Goal: Task Accomplishment & Management: Manage account settings

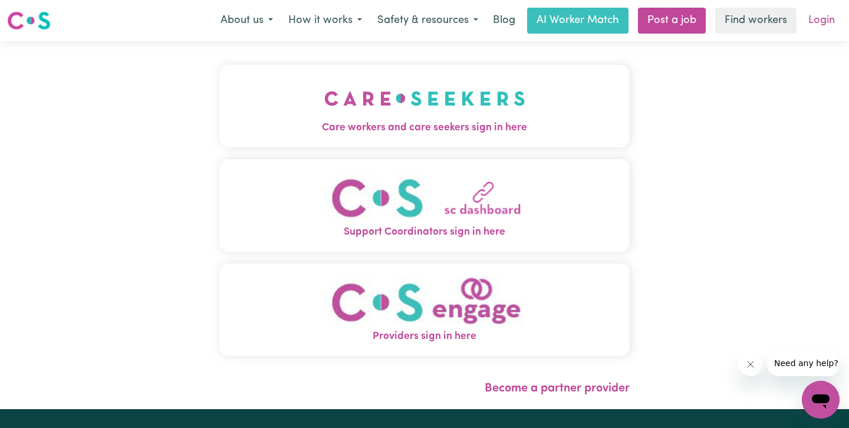
click at [815, 17] on link "Login" at bounding box center [822, 21] width 41 height 26
click at [815, 22] on link "Login" at bounding box center [822, 21] width 41 height 26
click at [828, 19] on link "Login" at bounding box center [822, 21] width 41 height 26
click at [465, 98] on img "Care workers and care seekers sign in here" at bounding box center [424, 99] width 201 height 44
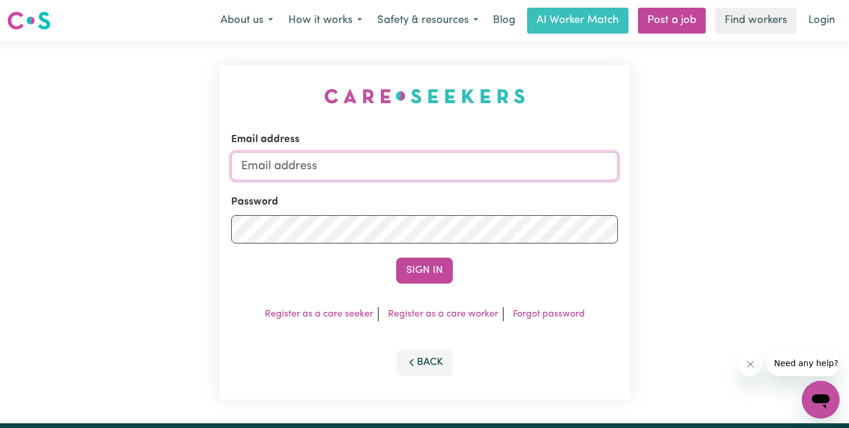
click at [334, 161] on input "Email address" at bounding box center [424, 166] width 387 height 28
type input "[EMAIL_ADDRESS][DOMAIN_NAME]"
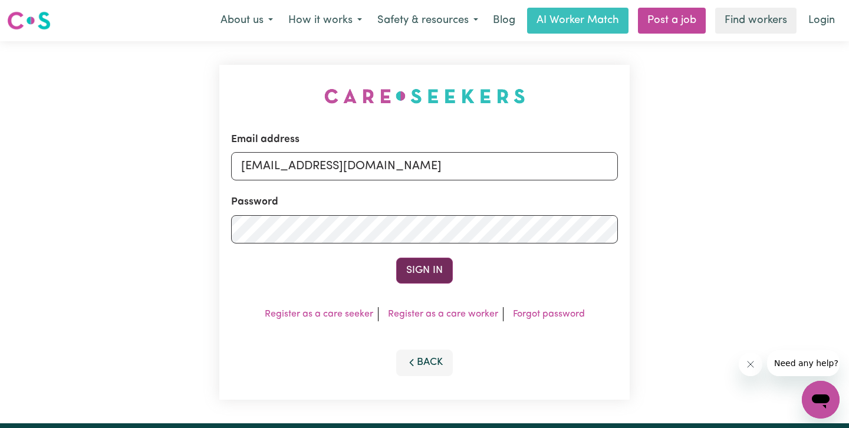
click at [430, 270] on button "Sign In" at bounding box center [424, 271] width 57 height 26
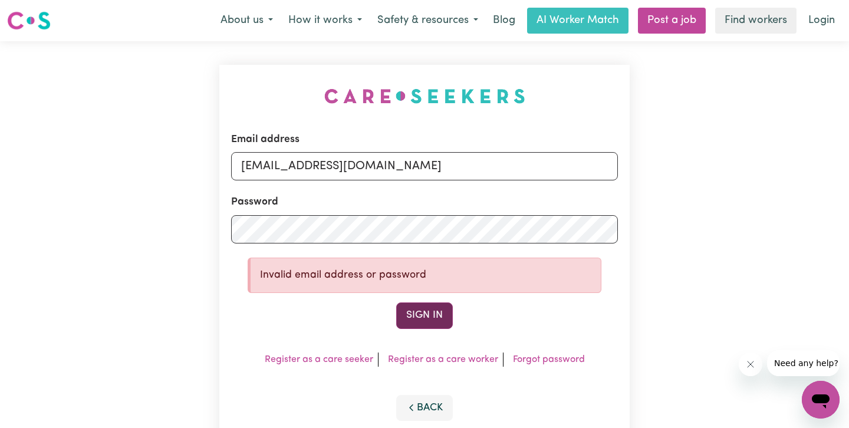
click at [407, 311] on button "Sign In" at bounding box center [424, 316] width 57 height 26
click at [428, 316] on button "Sign In" at bounding box center [424, 316] width 57 height 26
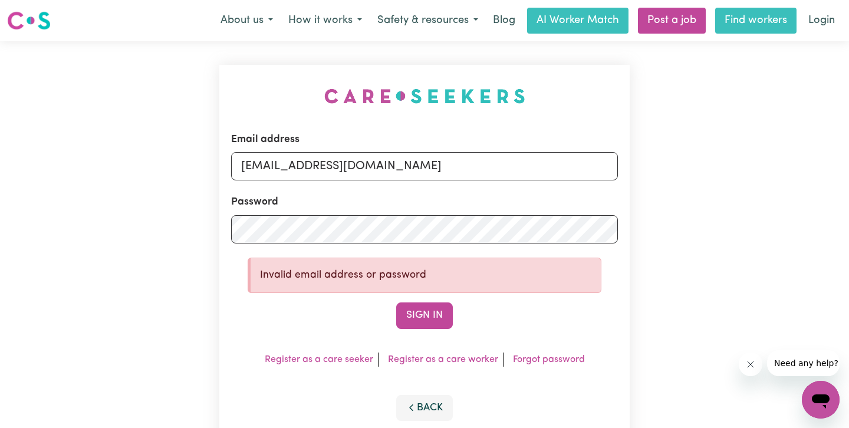
click at [743, 25] on link "Find workers" at bounding box center [756, 21] width 81 height 26
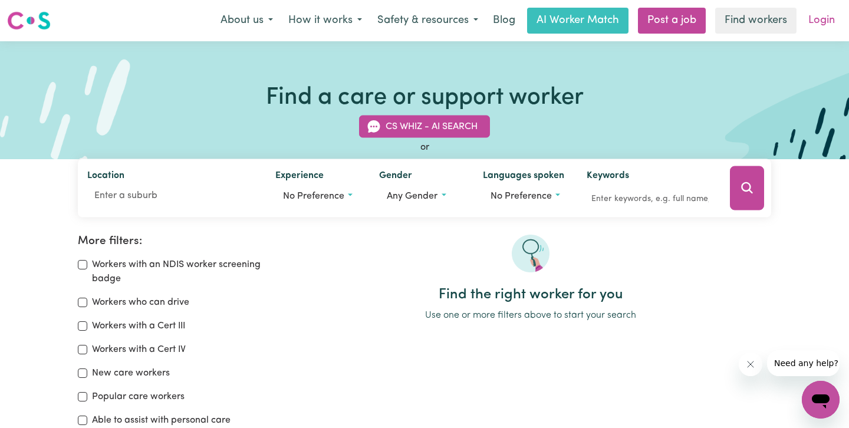
click at [816, 19] on link "Login" at bounding box center [822, 21] width 41 height 26
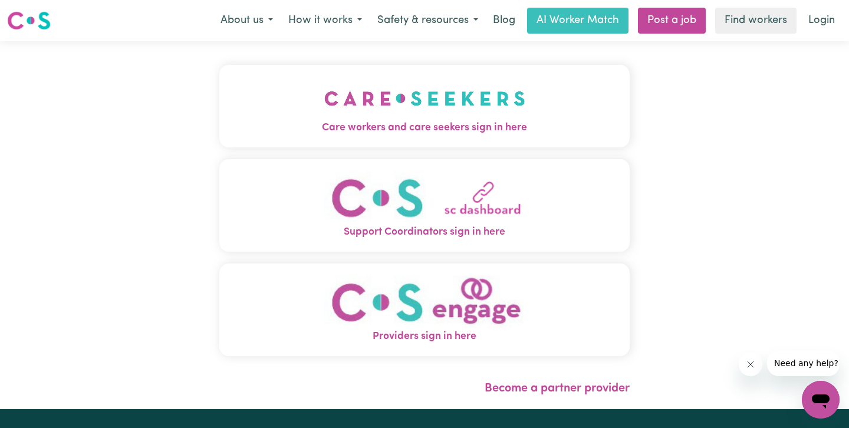
click at [566, 113] on button "Care workers and care seekers sign in here" at bounding box center [424, 106] width 411 height 83
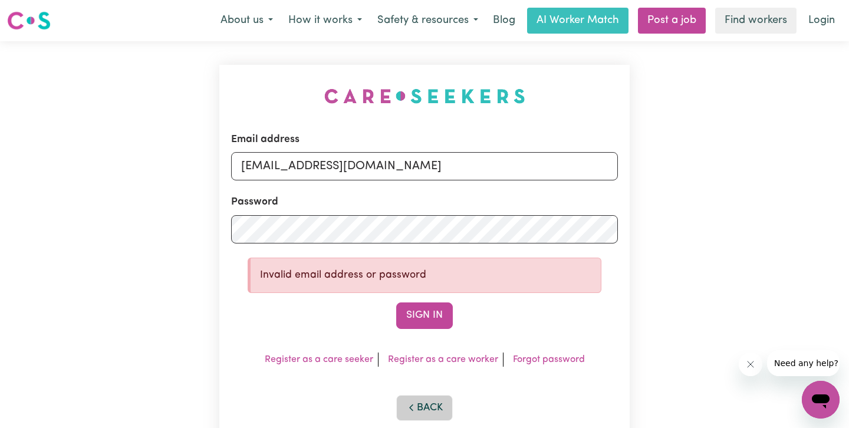
click at [420, 409] on button "Back" at bounding box center [424, 408] width 57 height 26
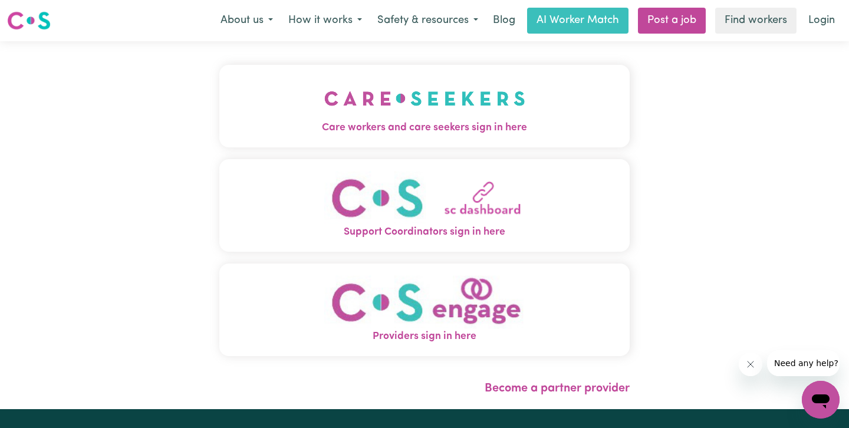
click at [452, 118] on img "Care workers and care seekers sign in here" at bounding box center [424, 99] width 201 height 44
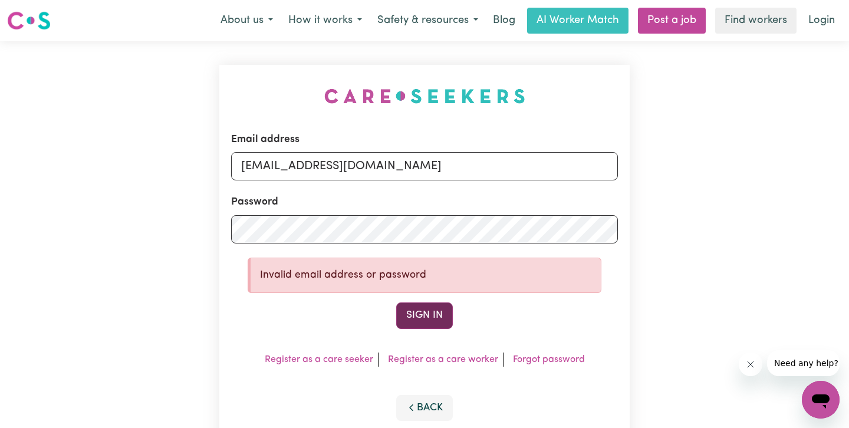
click at [424, 321] on button "Sign In" at bounding box center [424, 316] width 57 height 26
click at [415, 320] on button "Sign In" at bounding box center [424, 316] width 57 height 26
click at [239, 166] on input "[EMAIL_ADDRESS][DOMAIN_NAME]" at bounding box center [424, 166] width 387 height 28
